Goal: Transaction & Acquisition: Purchase product/service

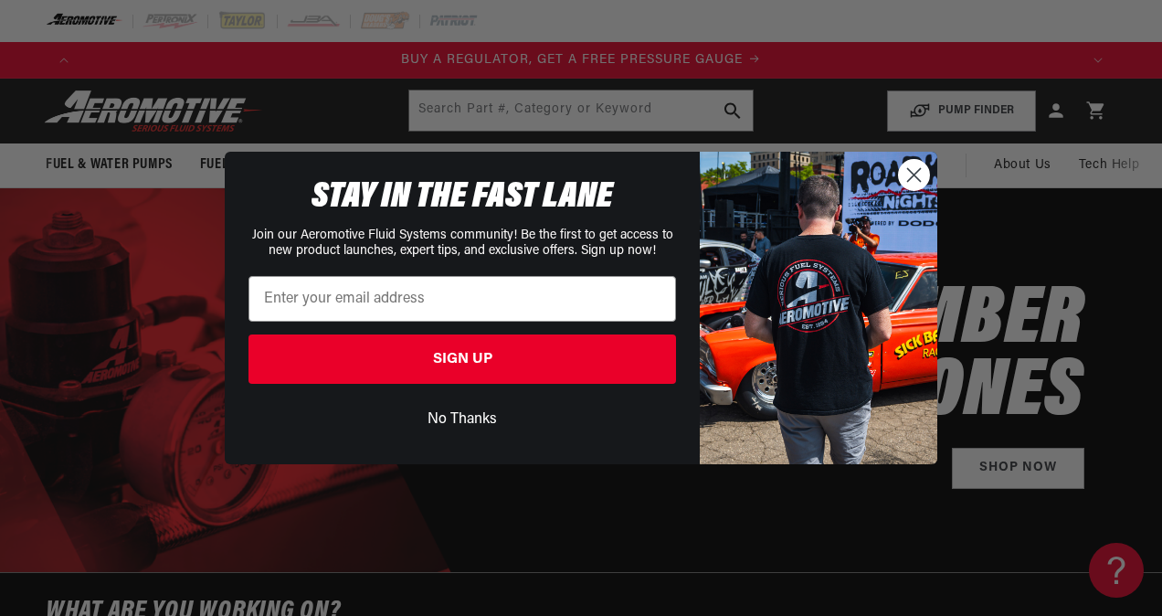
click at [474, 421] on button "No Thanks" at bounding box center [463, 419] width 428 height 35
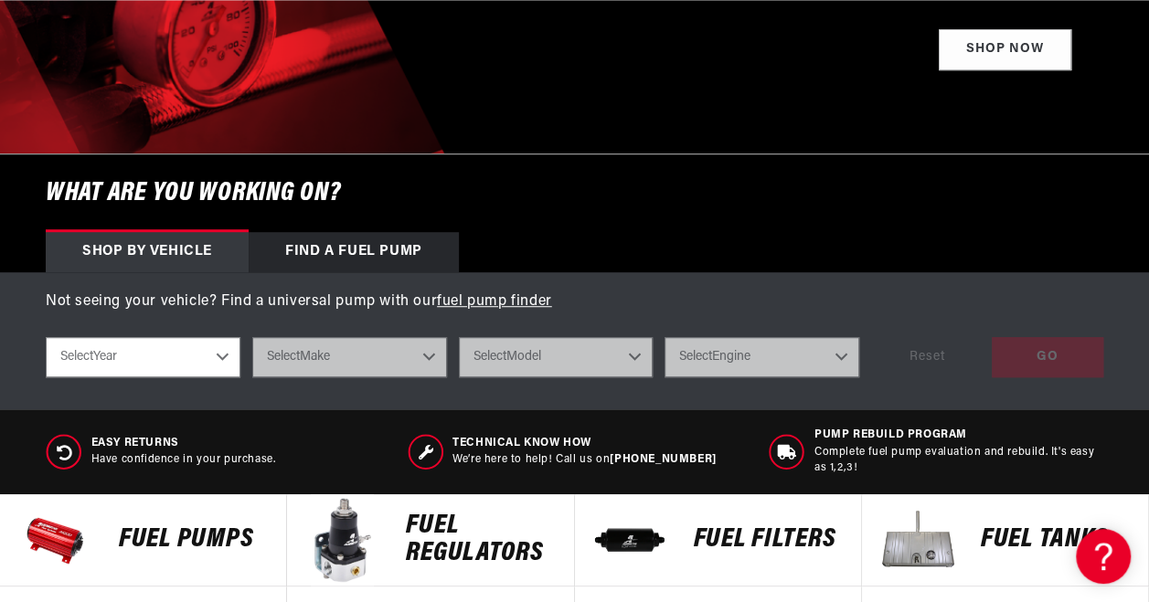
scroll to position [818, 0]
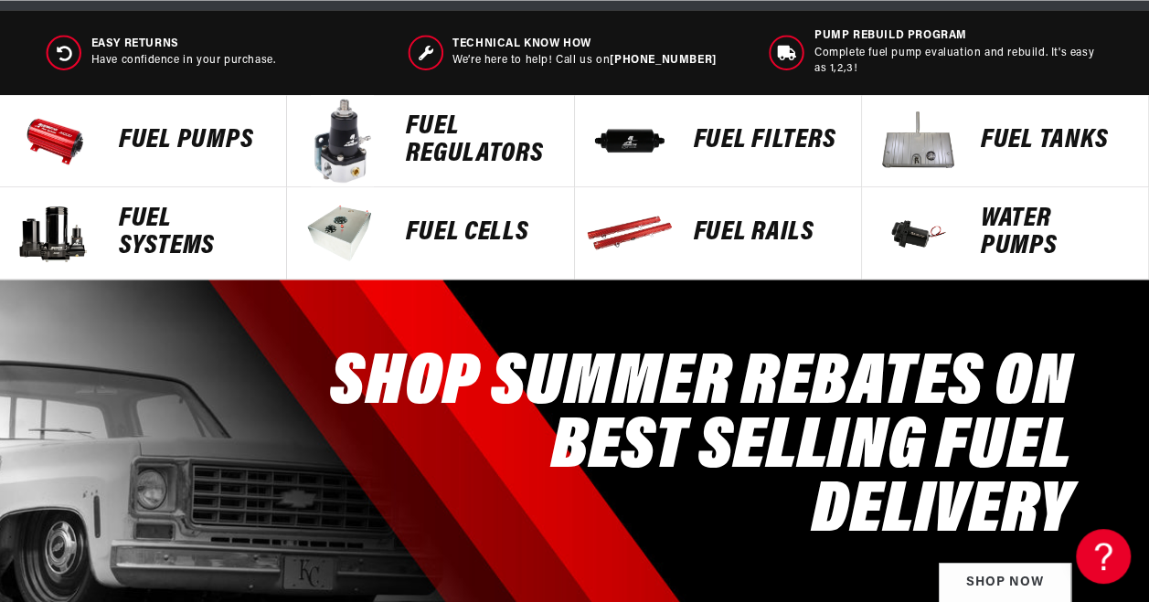
click at [421, 150] on p "FUEL REGULATORS" at bounding box center [480, 140] width 149 height 55
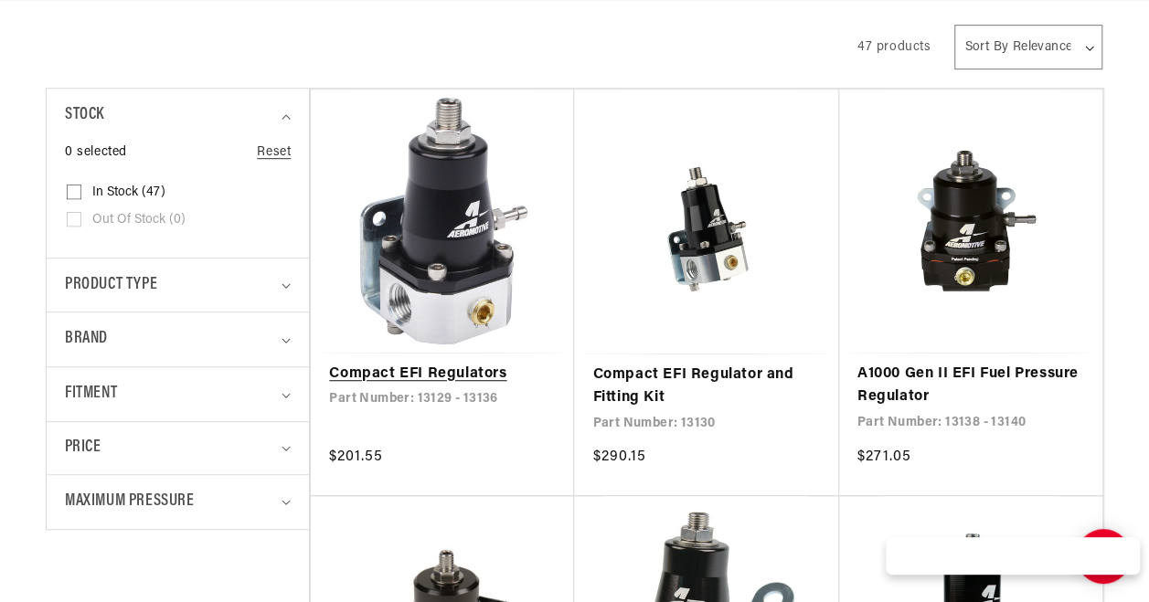
click at [466, 363] on link "Compact EFI Regulators" at bounding box center [442, 375] width 227 height 24
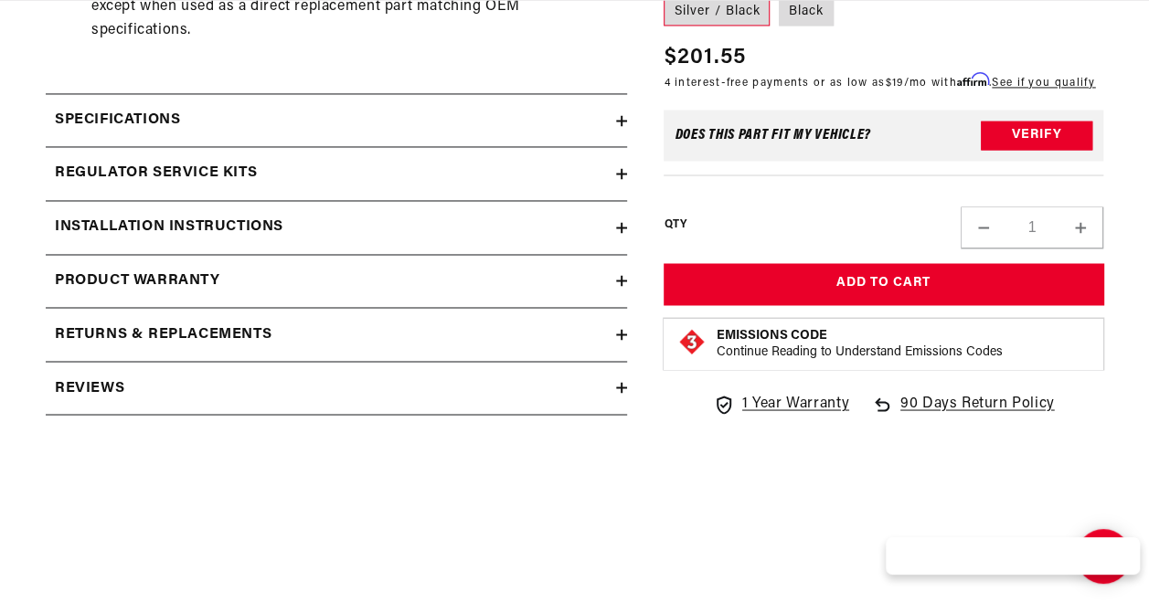
scroll to position [0, 983]
click at [472, 406] on summary "Reviews" at bounding box center [336, 388] width 581 height 53
